Goal: Information Seeking & Learning: Learn about a topic

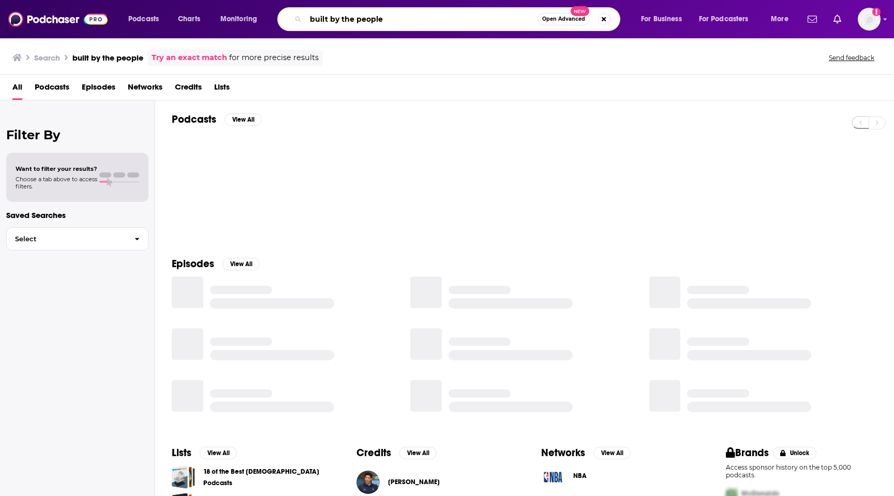
drag, startPoint x: 397, startPoint y: 21, endPoint x: 247, endPoint y: 21, distance: 150.0
click at [247, 21] on div "Podcasts Charts Monitoring built by the people Open Advanced New For Business F…" at bounding box center [459, 19] width 677 height 24
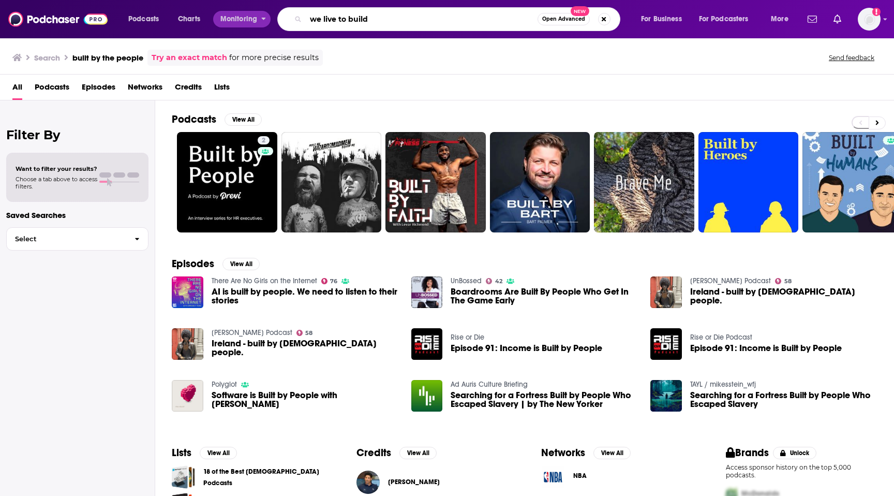
type input "we live to build"
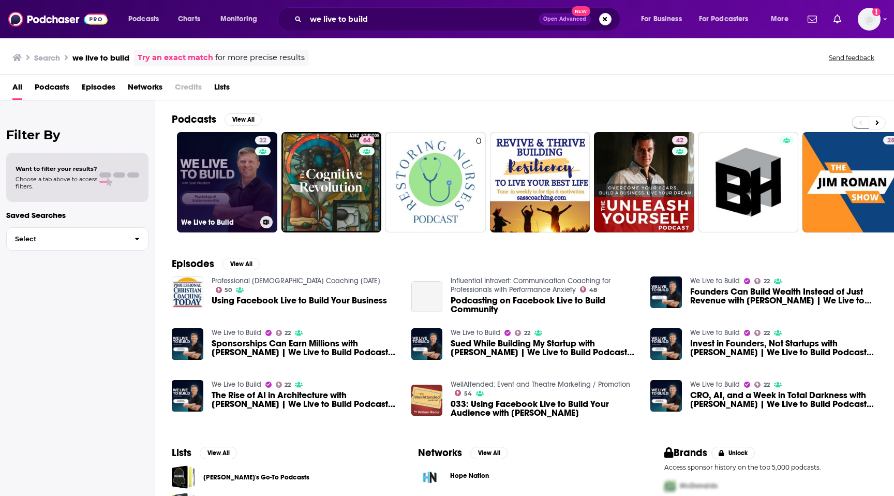
click at [230, 158] on link "22 We Live to Build" at bounding box center [227, 182] width 100 height 100
